Goal: Information Seeking & Learning: Compare options

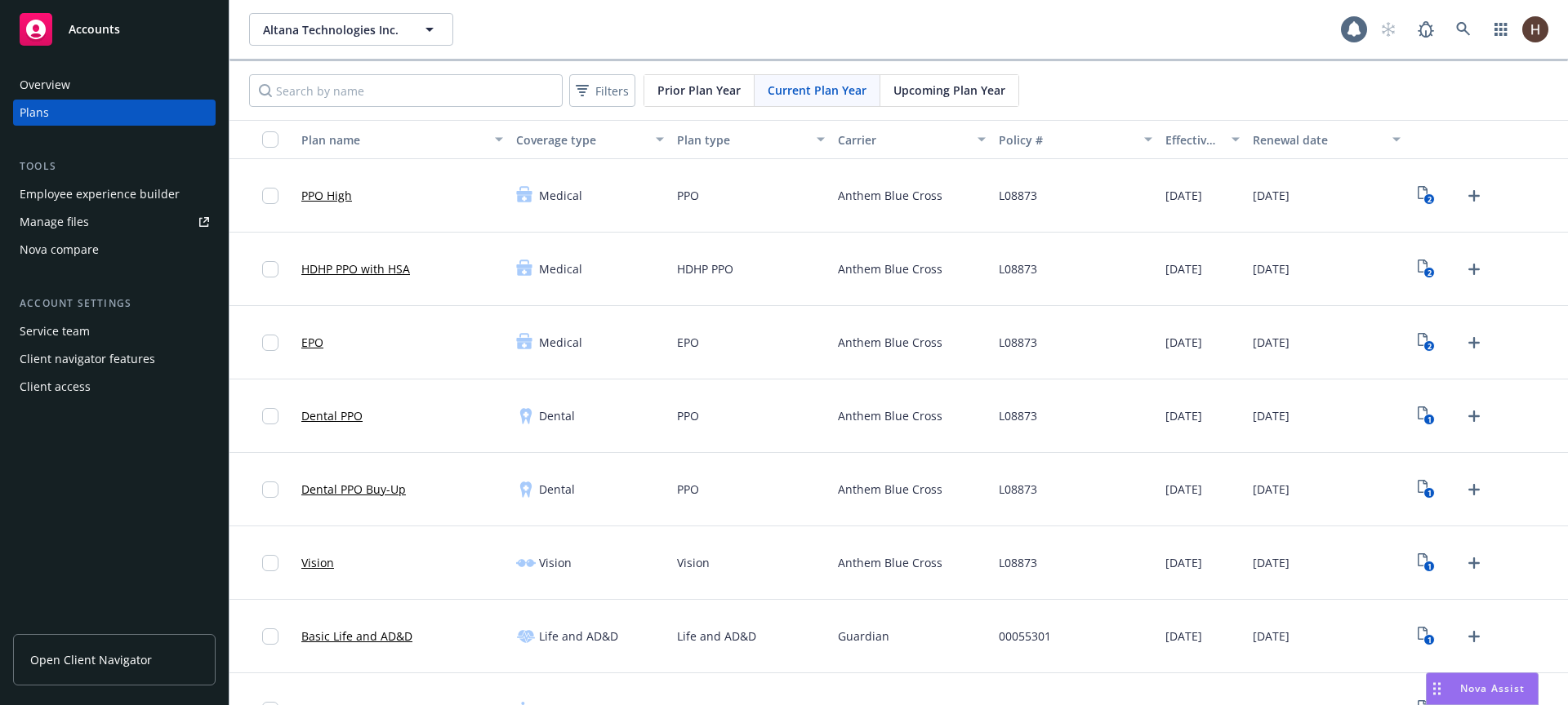
click at [99, 242] on div "Nova compare" at bounding box center [114, 249] width 190 height 26
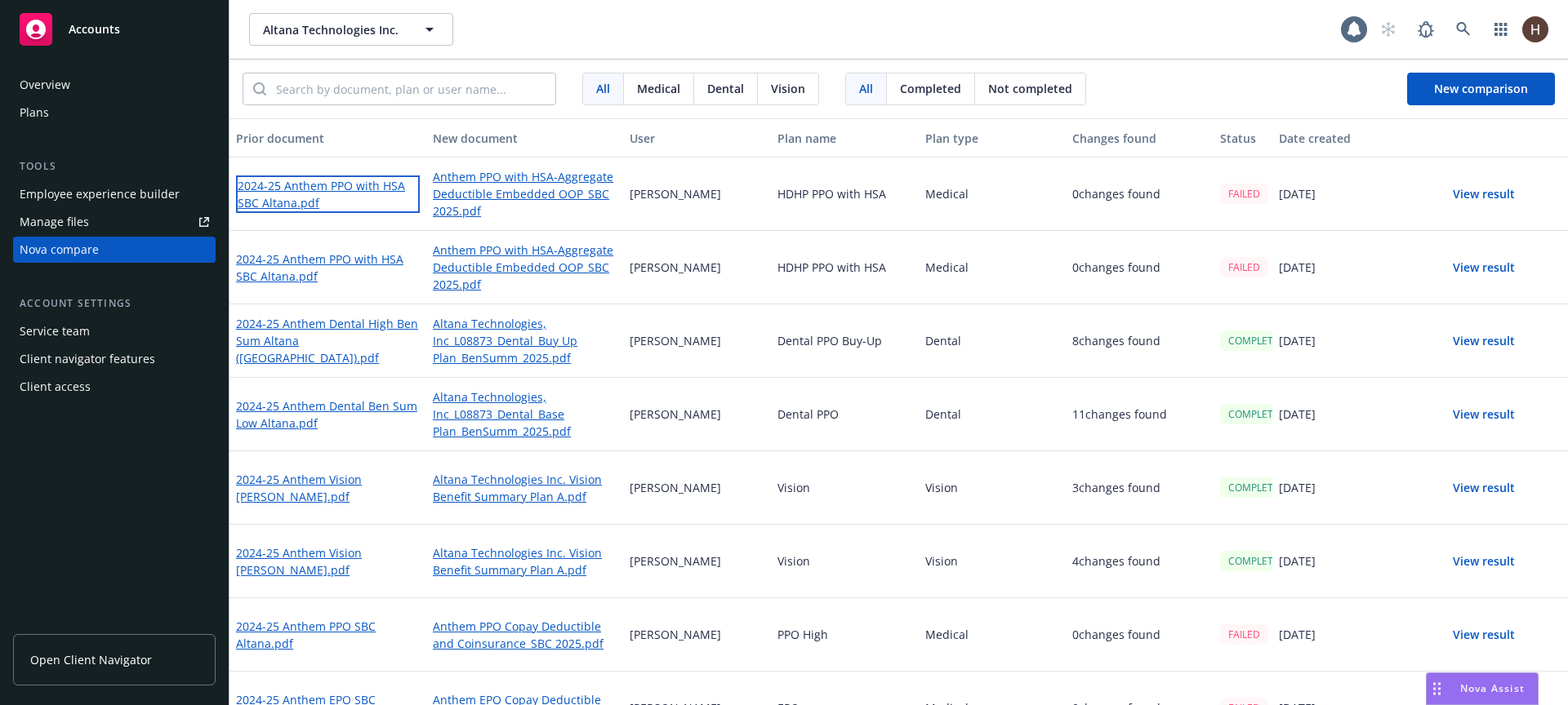
click at [359, 190] on link "2024-25 Anthem PPO with HSA SBC Altana.pdf" at bounding box center [328, 194] width 184 height 38
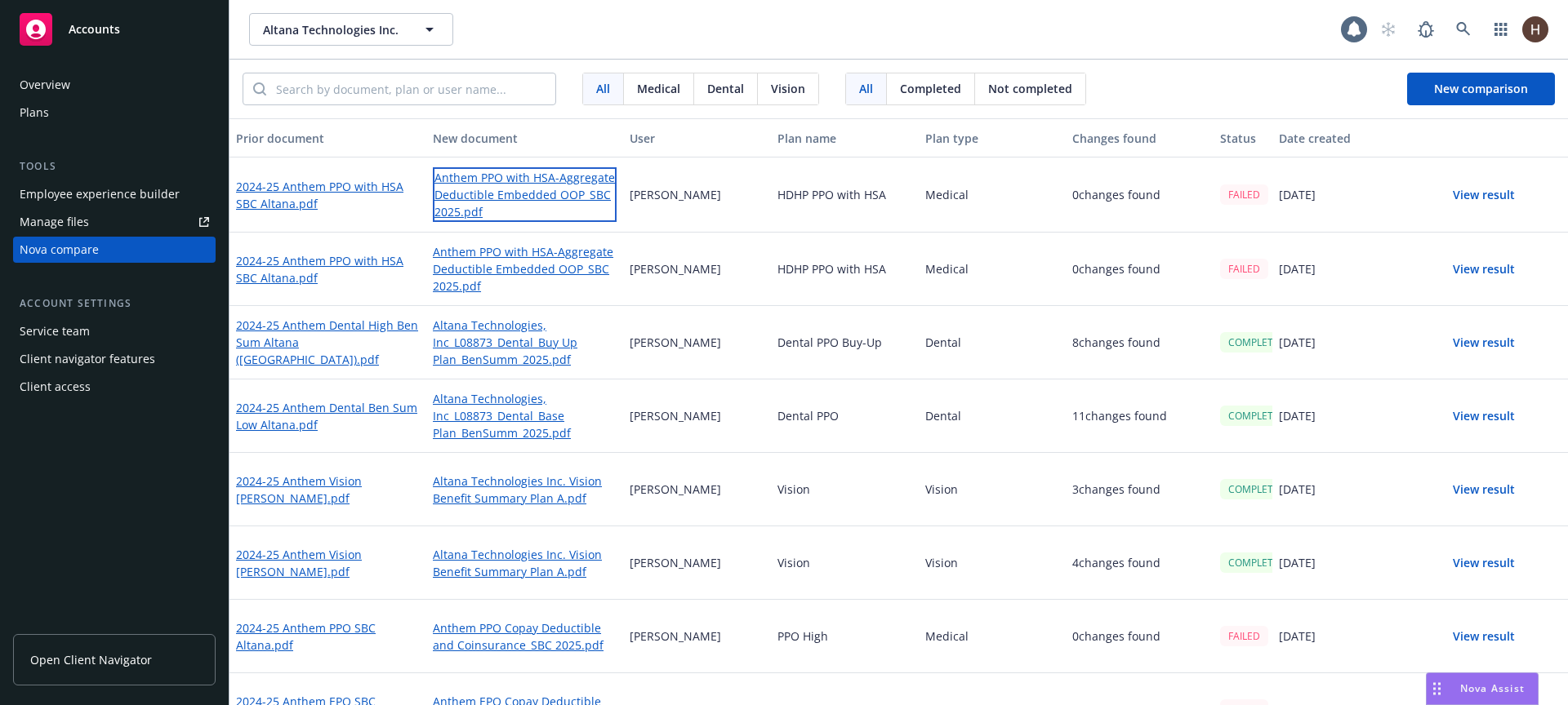
click at [509, 184] on link "Anthem PPO with HSA-Aggregate Deductible Embedded OOP_SBC 2025.pdf" at bounding box center [524, 195] width 184 height 55
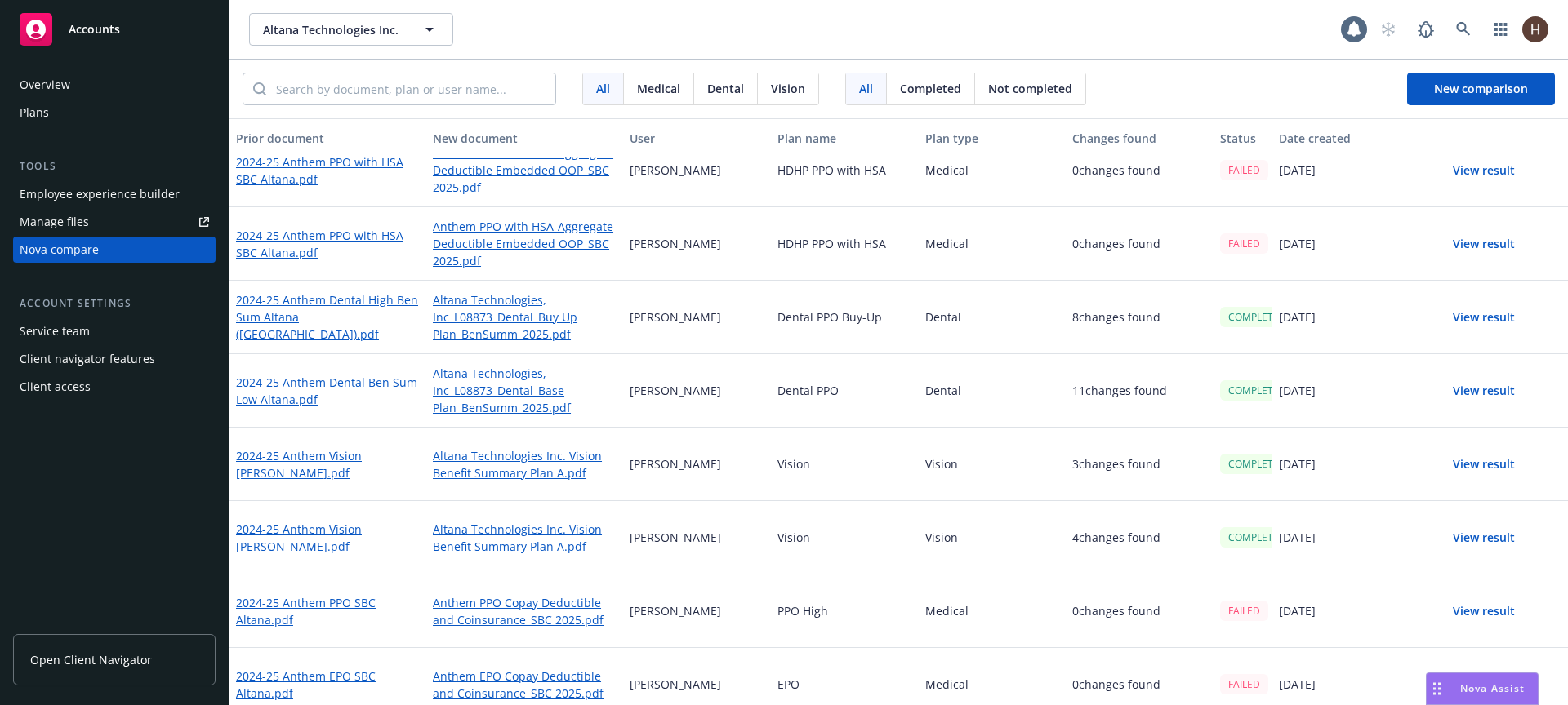
click at [816, 360] on div "Dental PPO" at bounding box center [844, 391] width 147 height 73
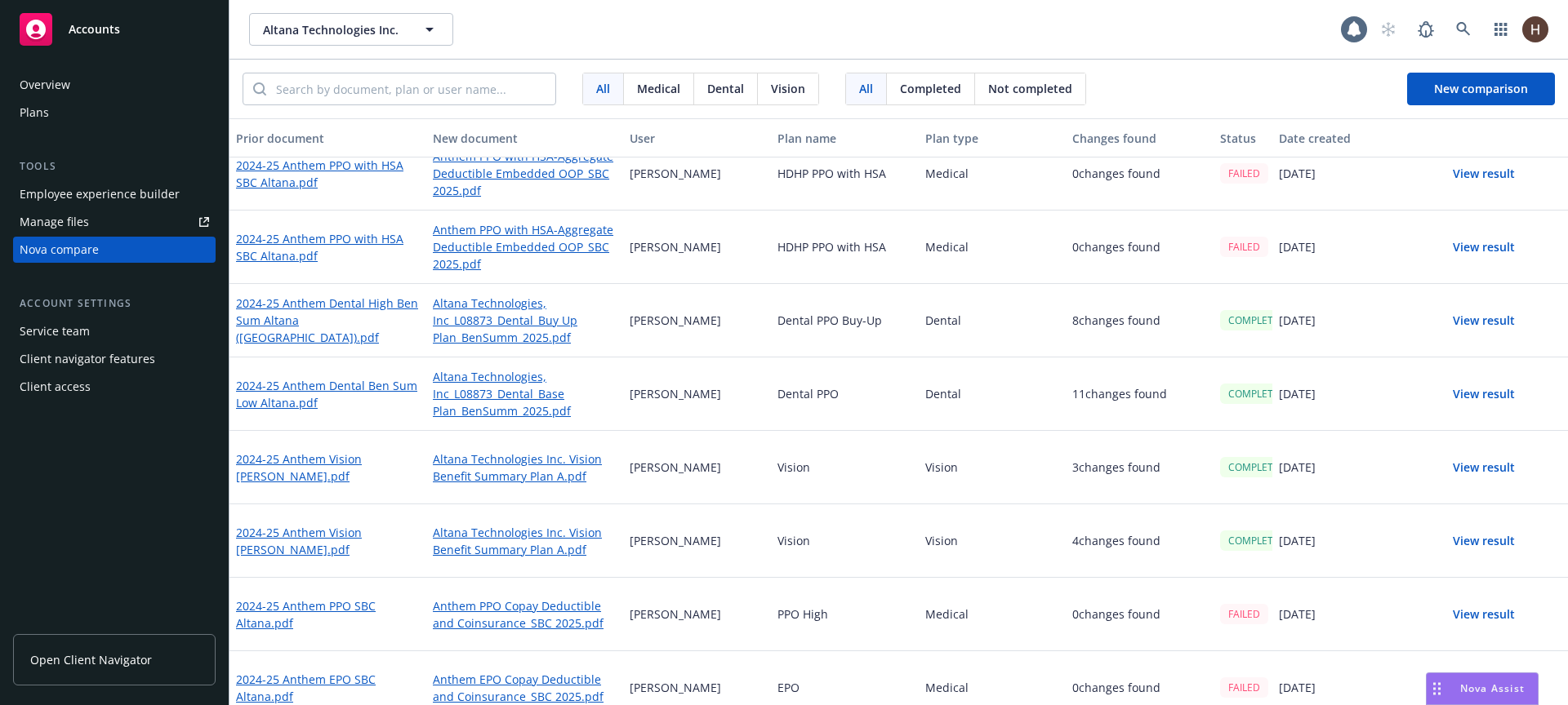
scroll to position [40, 0]
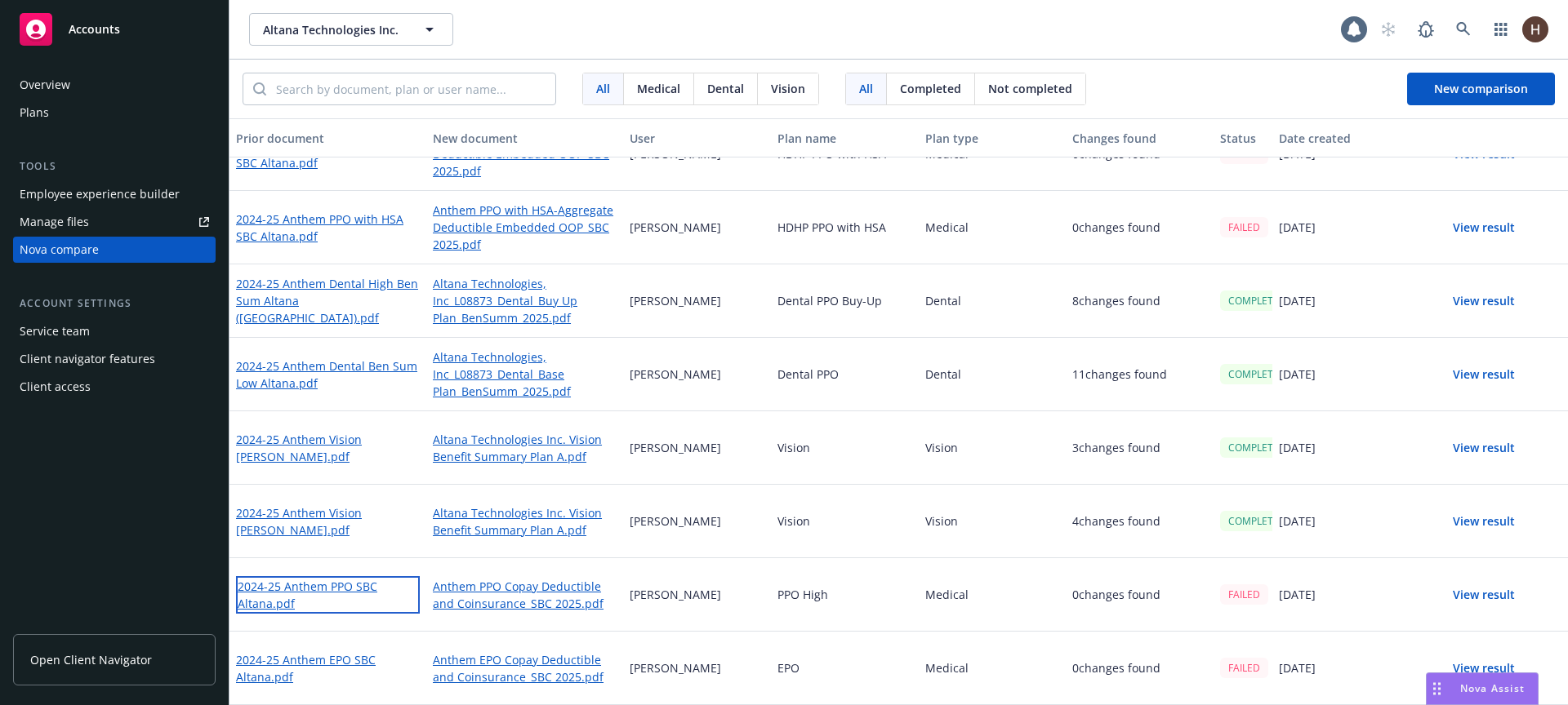
click at [366, 584] on link "2024-25 Anthem PPO SBC Altana.pdf" at bounding box center [328, 594] width 184 height 38
drag, startPoint x: 660, startPoint y: 591, endPoint x: 702, endPoint y: 594, distance: 42.1
click at [700, 595] on p "[PERSON_NAME]" at bounding box center [675, 594] width 92 height 17
click at [702, 594] on p "[PERSON_NAME]" at bounding box center [675, 594] width 92 height 17
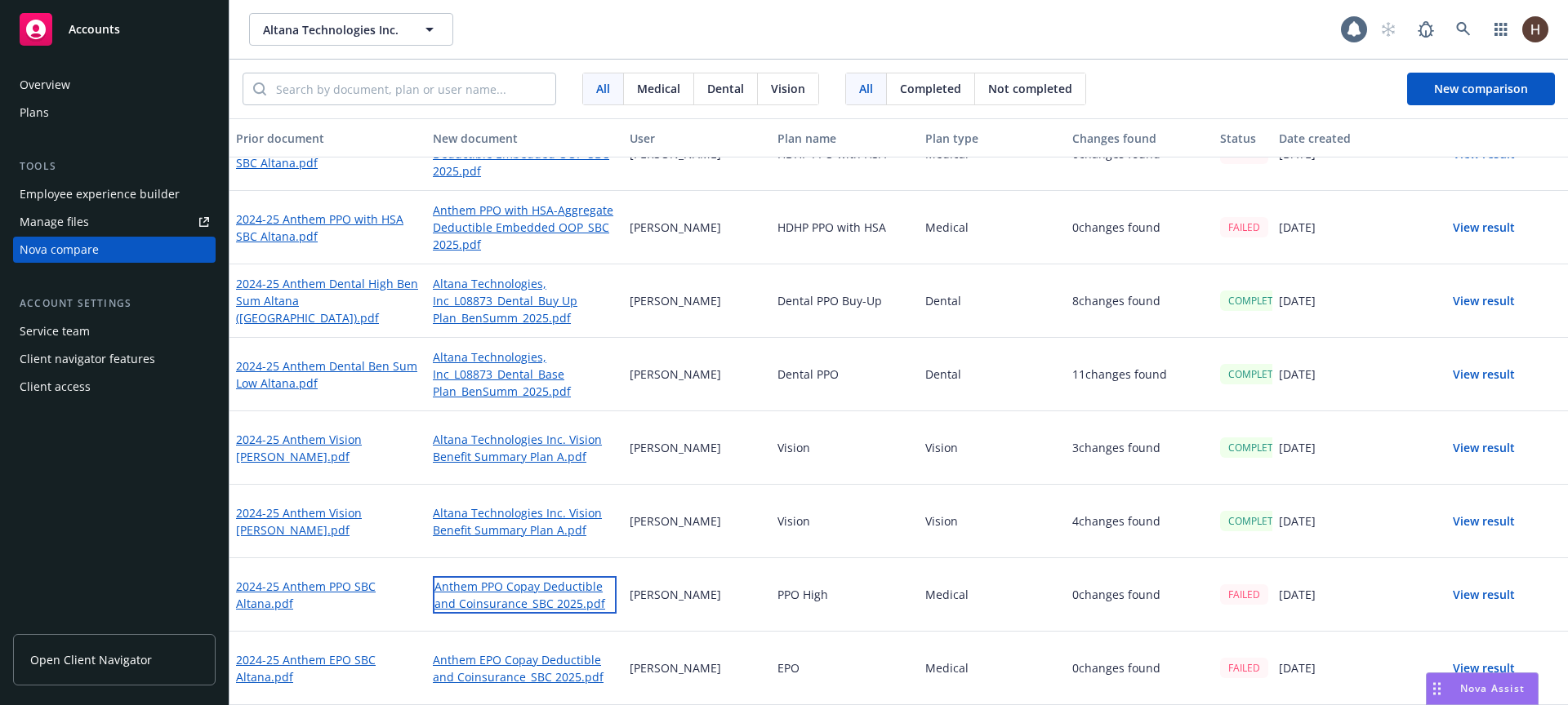
click at [554, 607] on link "Anthem PPO Copay Deductible and Coinsurance_SBC 2025.pdf" at bounding box center [524, 594] width 184 height 38
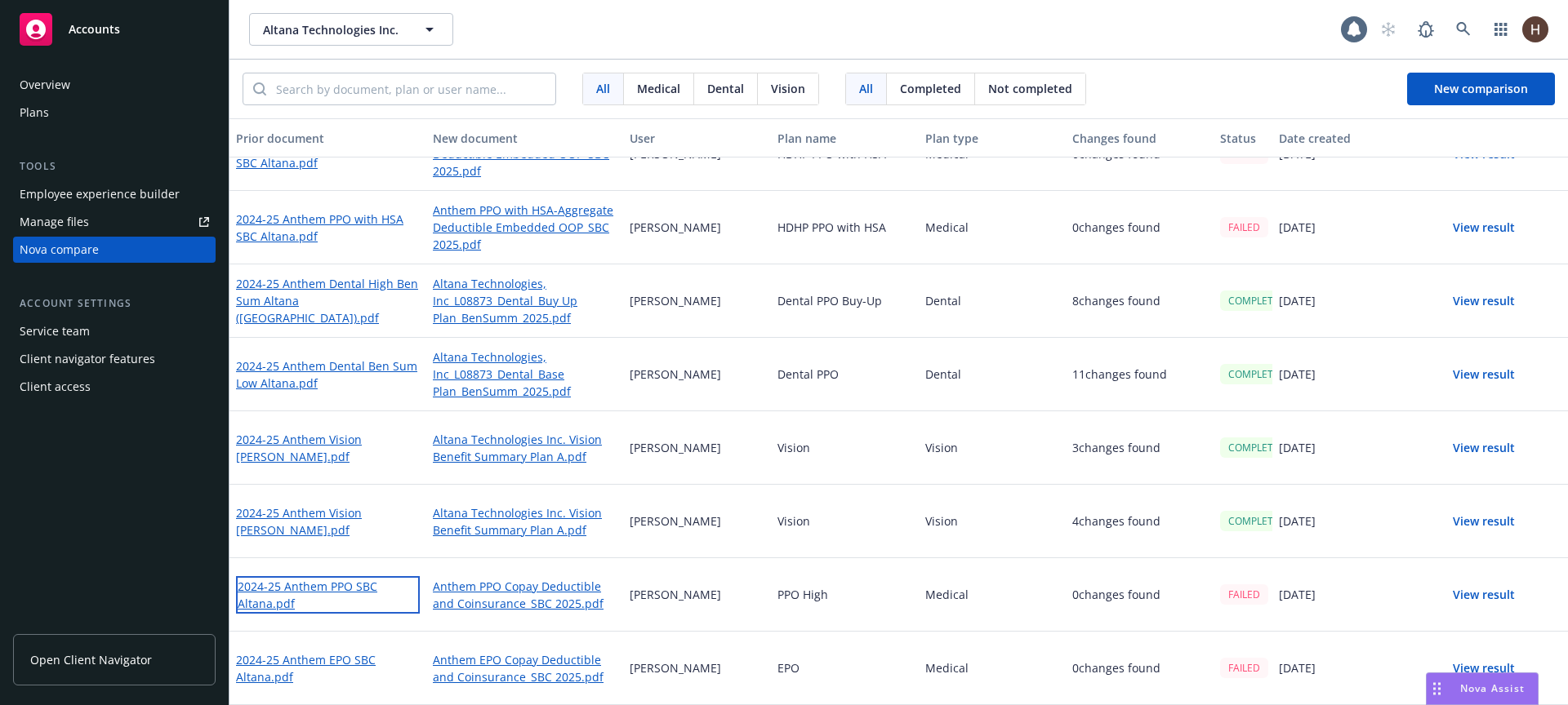
click at [317, 591] on link "2024-25 Anthem PPO SBC Altana.pdf" at bounding box center [328, 594] width 184 height 38
